Goal: Task Accomplishment & Management: Manage account settings

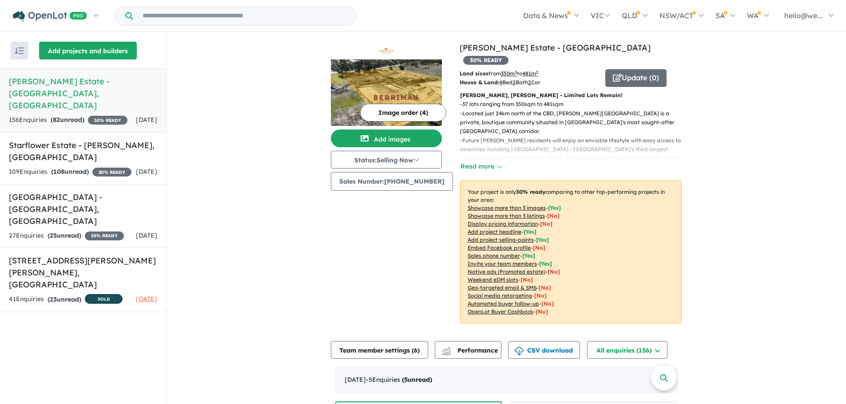
click at [68, 49] on button "Add projects and builders" at bounding box center [88, 51] width 98 height 18
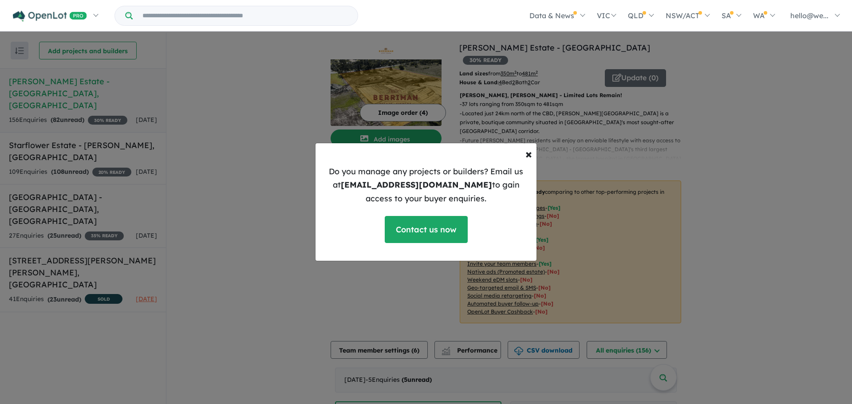
click at [249, 89] on div "× Close Do you manage any projects or builders? Email us at [EMAIL_ADDRESS][DOM…" at bounding box center [426, 202] width 852 height 404
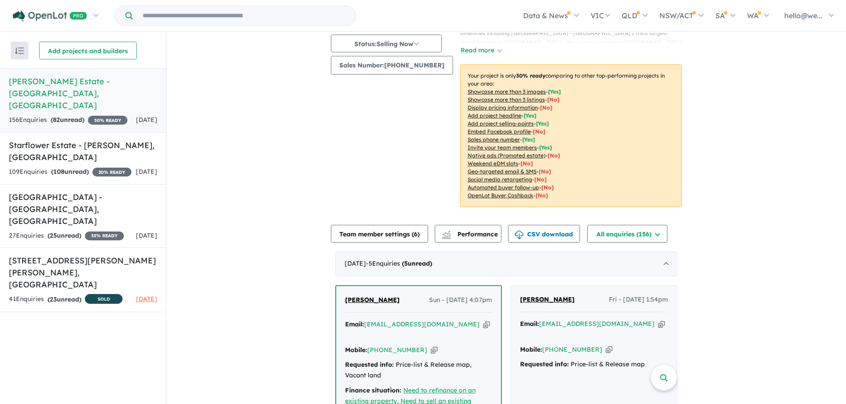
scroll to position [222, 0]
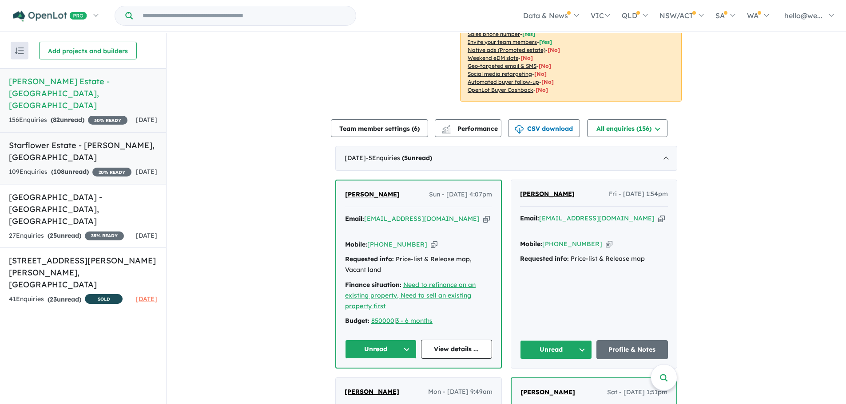
click at [60, 139] on h5 "Starflower Estate - [PERSON_NAME] , [GEOGRAPHIC_DATA]" at bounding box center [83, 151] width 148 height 24
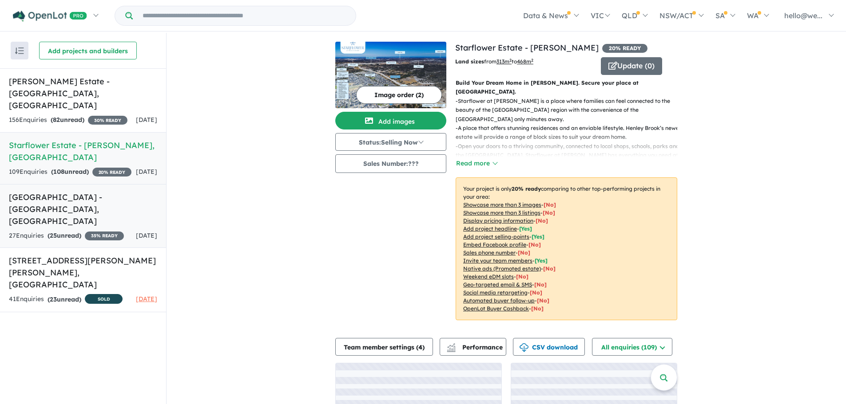
click at [91, 231] on div "27 Enquir ies ( 25 unread) 35 % READY" at bounding box center [66, 236] width 115 height 11
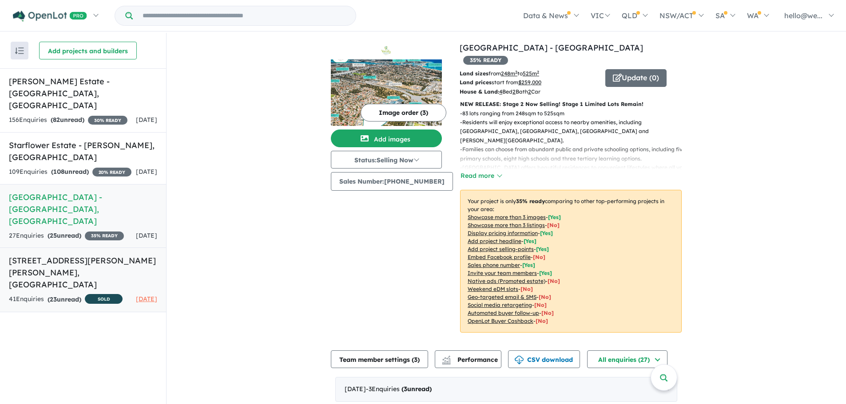
click at [135, 255] on h5 "[STREET_ADDRESS][PERSON_NAME][PERSON_NAME]" at bounding box center [83, 273] width 148 height 36
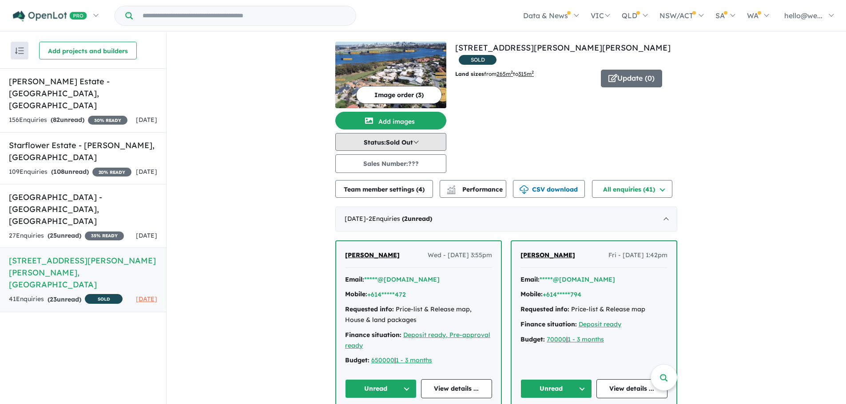
click at [412, 145] on button "Status: Sold Out" at bounding box center [390, 142] width 111 height 18
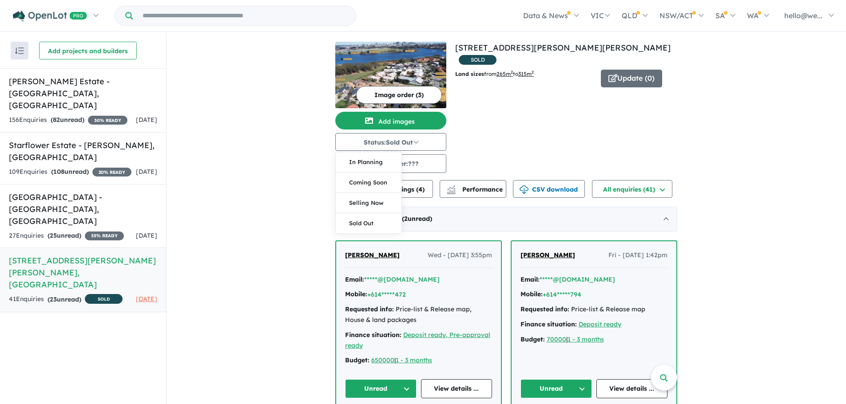
click at [472, 148] on div "View 4 projects in your account [STREET_ADDRESS][PERSON_NAME][PERSON_NAME] - Ma…" at bounding box center [566, 107] width 222 height 131
drag, startPoint x: 68, startPoint y: 240, endPoint x: 208, endPoint y: 162, distance: 159.8
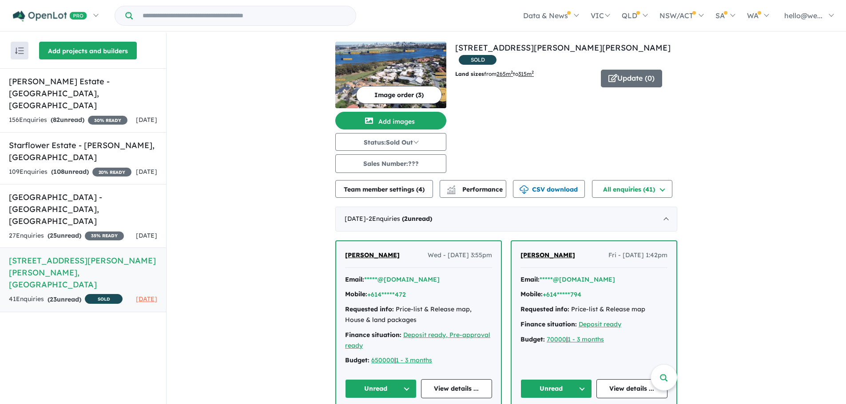
click at [41, 58] on button "Add projects and builders" at bounding box center [88, 51] width 98 height 18
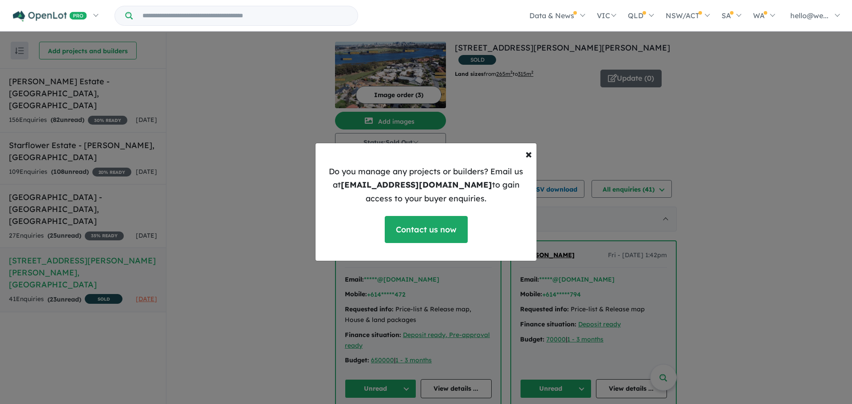
click at [179, 95] on div "× Close Do you manage any projects or builders? Email us at [EMAIL_ADDRESS][DOM…" at bounding box center [426, 202] width 852 height 404
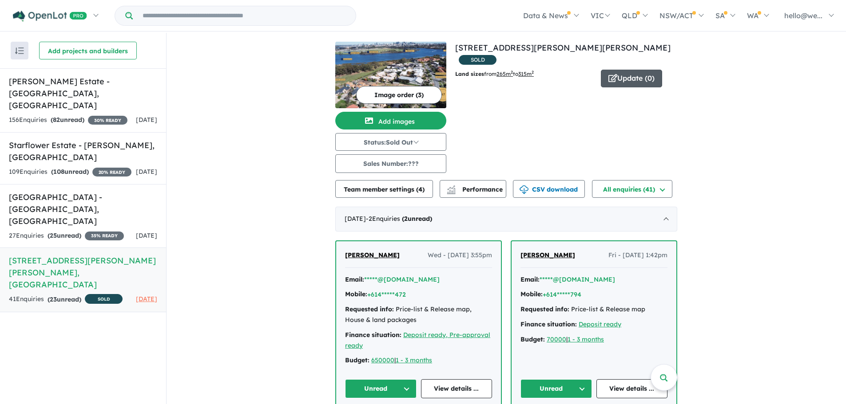
click at [647, 70] on button "Update ( 0 )" at bounding box center [631, 79] width 61 height 18
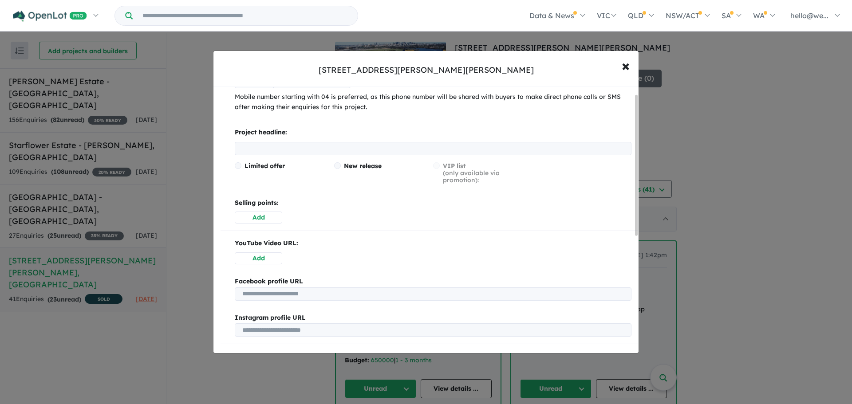
scroll to position [236, 0]
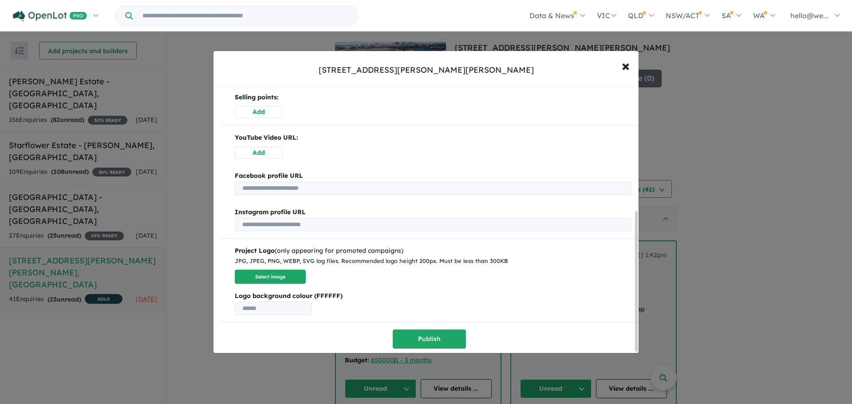
click at [719, 218] on div "[STREET_ADDRESS][PERSON_NAME][PERSON_NAME] - Maylands × Close Sales Info Land S…" at bounding box center [426, 202] width 852 height 404
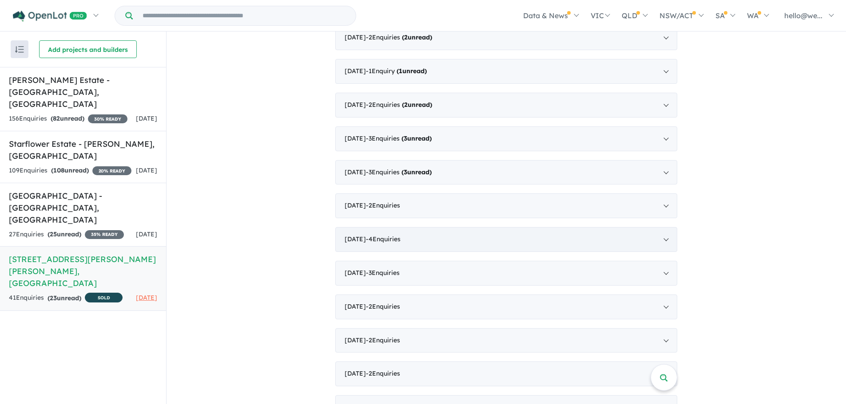
scroll to position [617, 0]
